Goal: Task Accomplishment & Management: Use online tool/utility

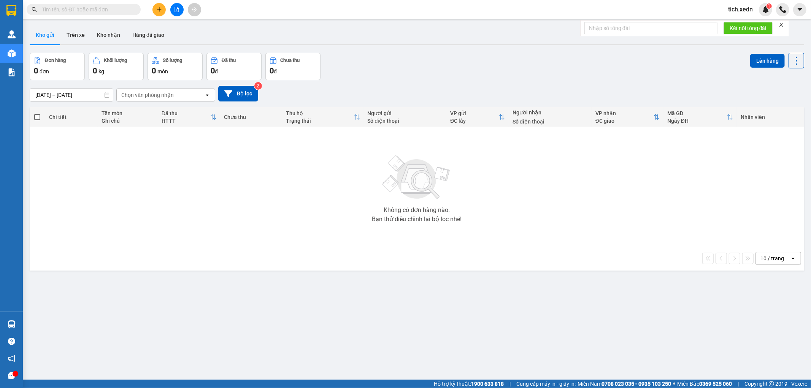
click at [88, 10] on input "text" at bounding box center [87, 9] width 90 height 8
click at [159, 8] on icon "plus" at bounding box center [159, 9] width 0 height 4
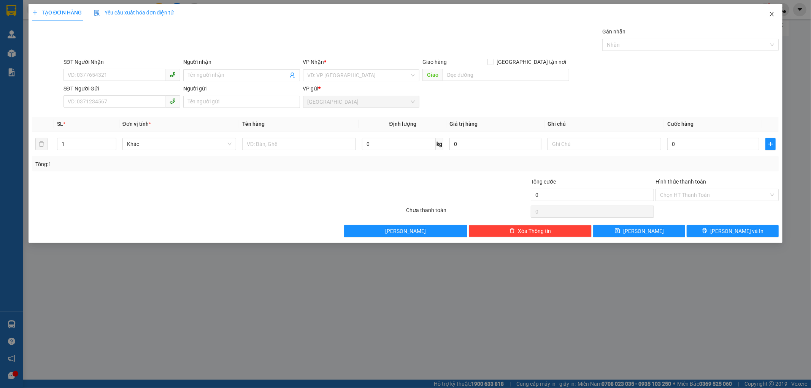
click at [771, 8] on span "Close" at bounding box center [771, 14] width 21 height 21
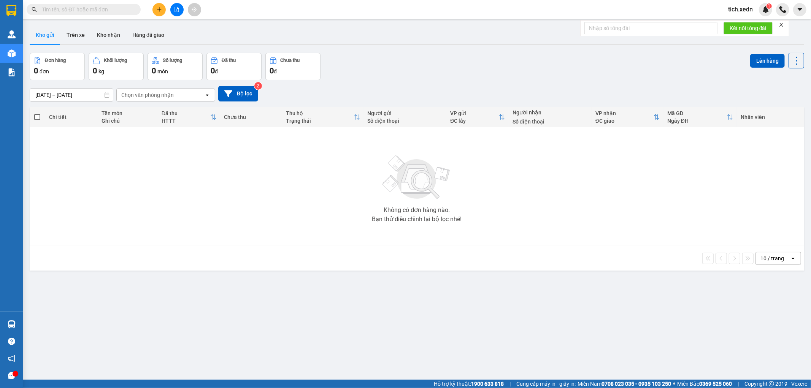
click at [72, 13] on input "text" at bounding box center [87, 9] width 90 height 8
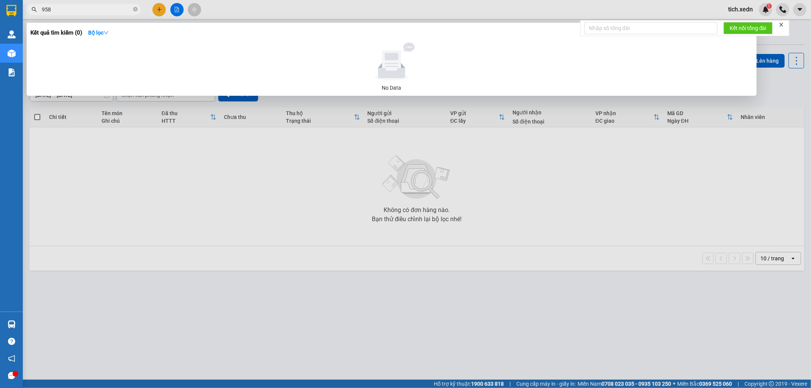
type input "9587"
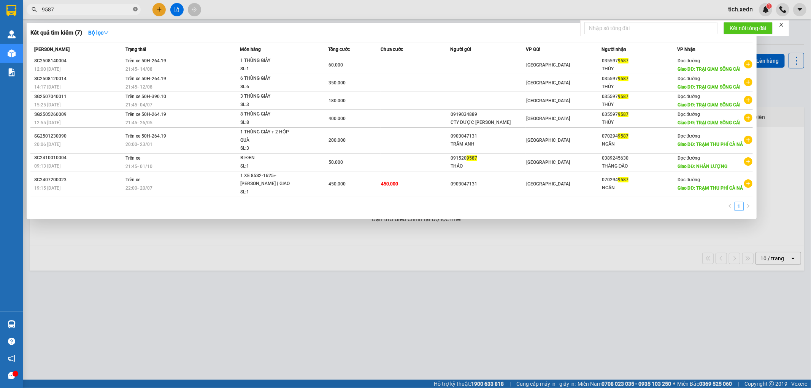
click at [137, 8] on icon "close-circle" at bounding box center [135, 9] width 5 height 5
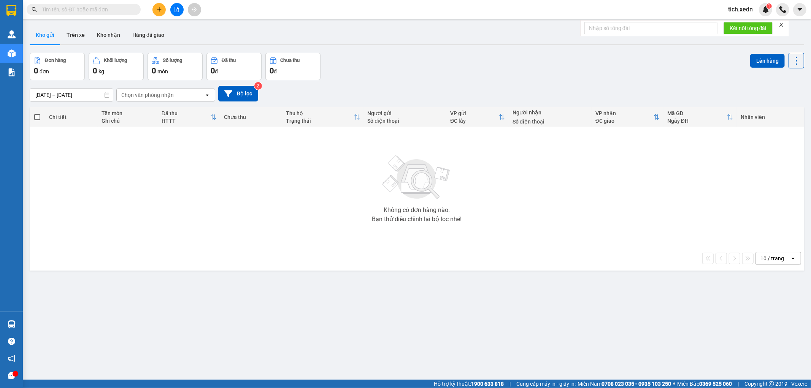
click at [88, 8] on input "text" at bounding box center [87, 9] width 90 height 8
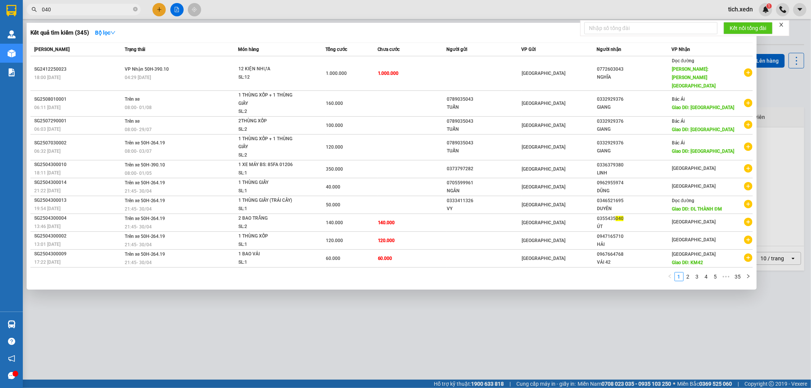
type input "0405"
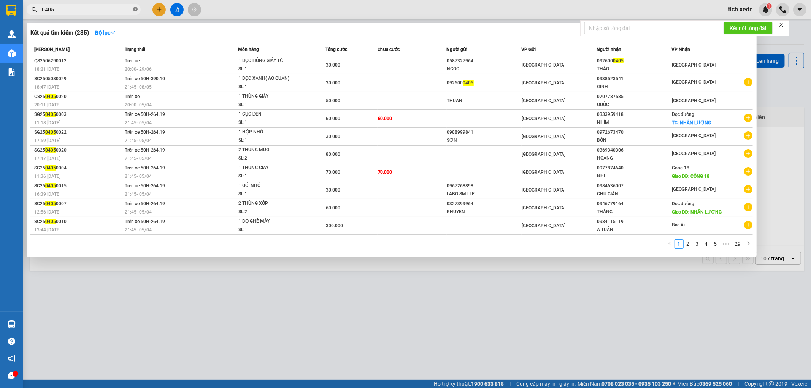
click at [135, 10] on icon "close-circle" at bounding box center [135, 9] width 5 height 5
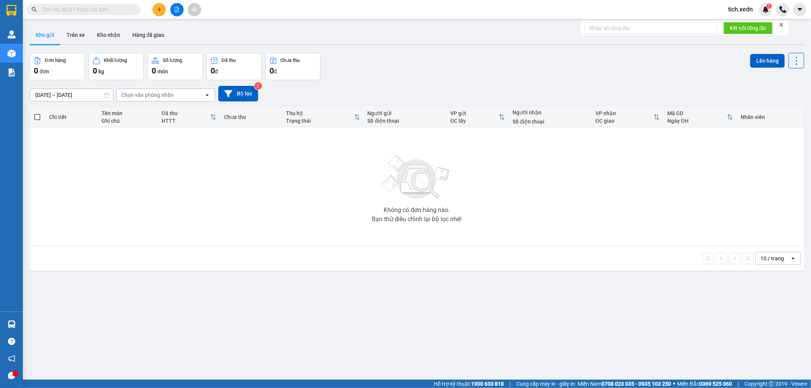
click at [99, 8] on input "text" at bounding box center [87, 9] width 90 height 8
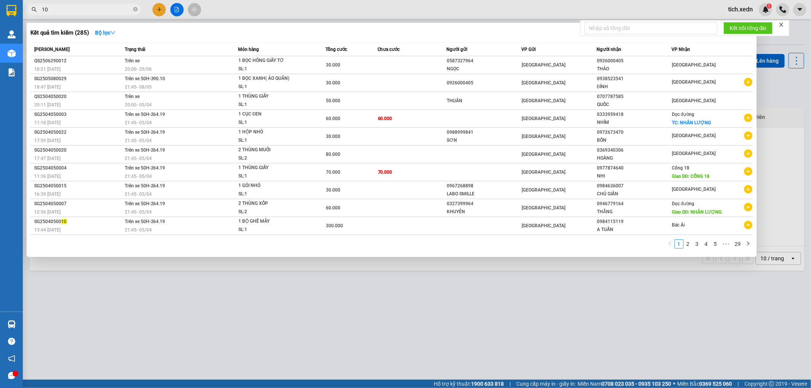
type input "106"
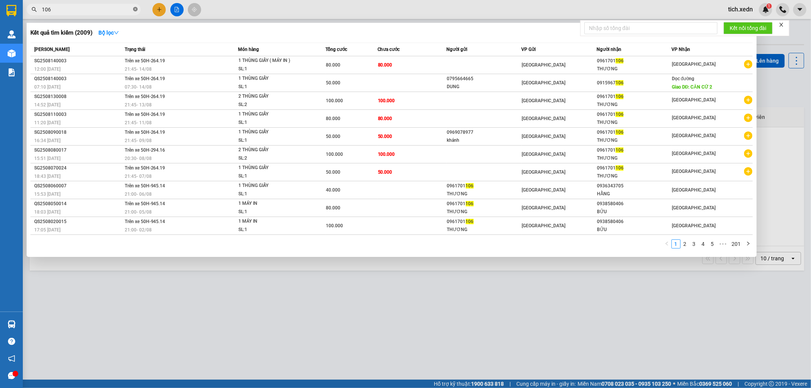
click at [134, 9] on icon "close-circle" at bounding box center [135, 9] width 5 height 5
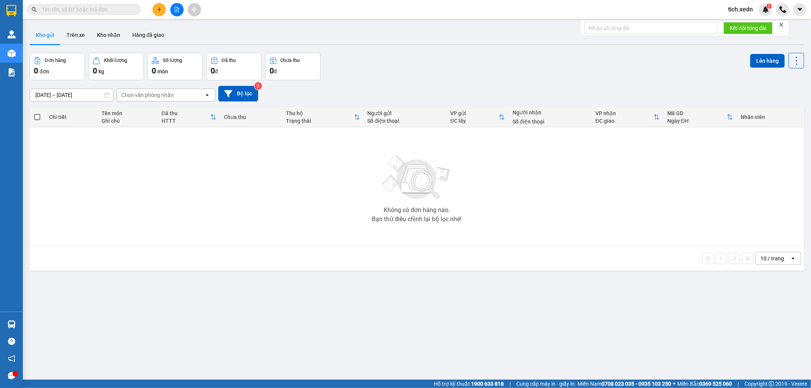
click at [122, 6] on input "text" at bounding box center [87, 9] width 90 height 8
